Goal: Transaction & Acquisition: Purchase product/service

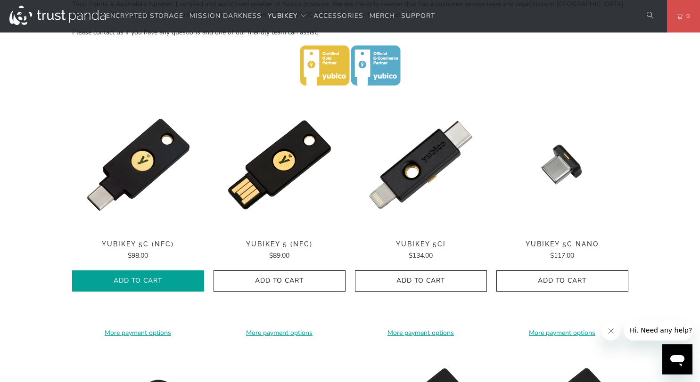
click at [150, 277] on span "Add to Cart" at bounding box center [138, 281] width 112 height 8
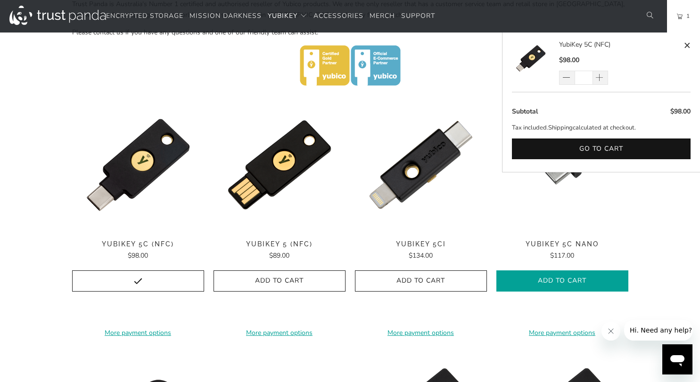
click at [555, 278] on icon "button" at bounding box center [562, 281] width 15 height 15
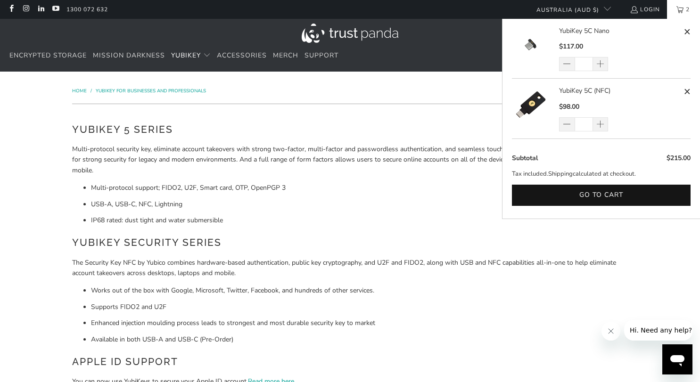
click at [684, 9] on span "2" at bounding box center [688, 9] width 8 height 19
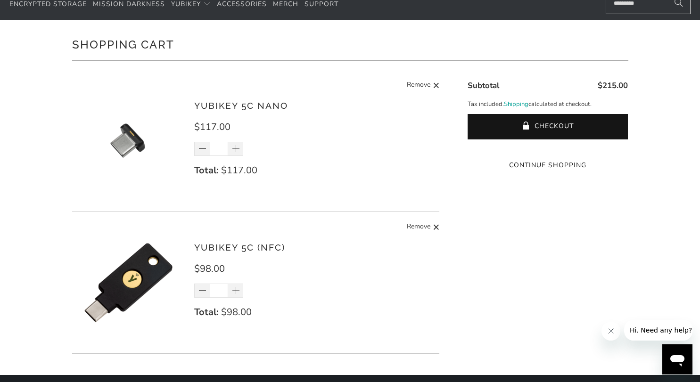
scroll to position [51, 0]
click at [240, 293] on span at bounding box center [235, 291] width 9 height 9
type input "*"
click at [240, 293] on div "*" at bounding box center [224, 291] width 61 height 14
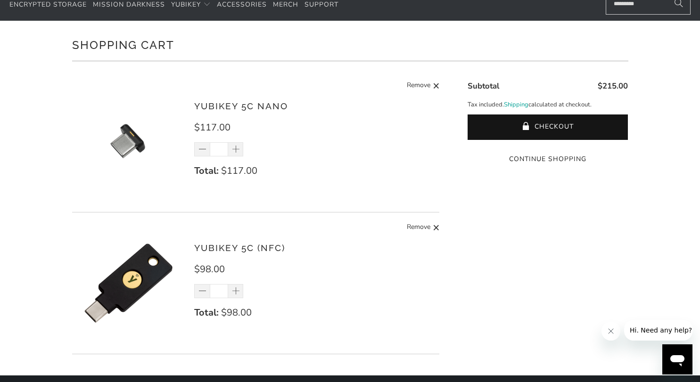
click at [236, 290] on div "*" at bounding box center [224, 291] width 61 height 14
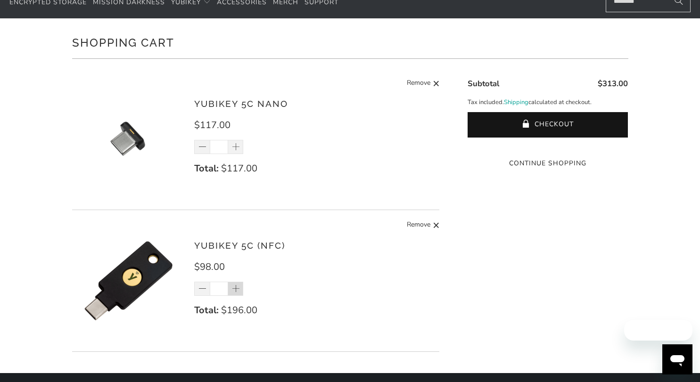
click at [237, 291] on span at bounding box center [235, 289] width 9 height 9
type input "*"
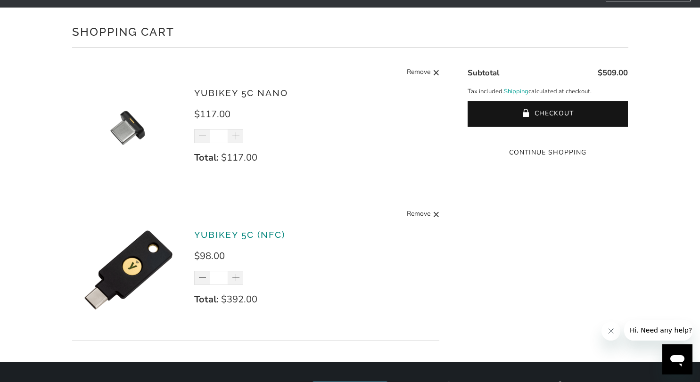
scroll to position [65, 0]
